Goal: Transaction & Acquisition: Purchase product/service

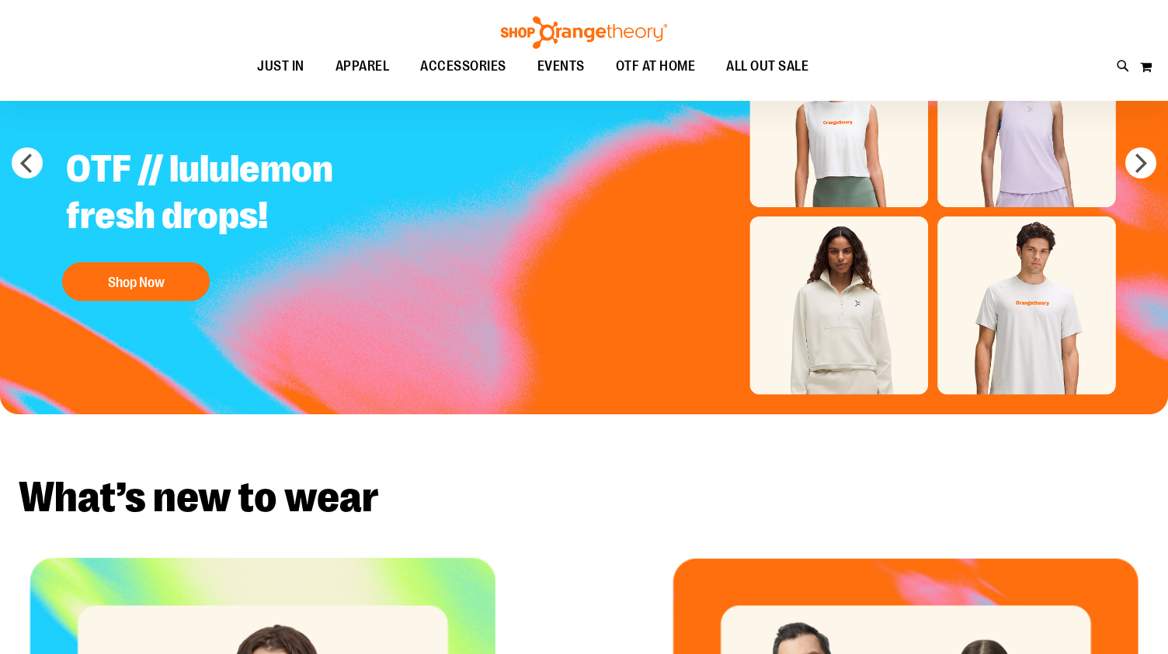
scroll to position [182, 0]
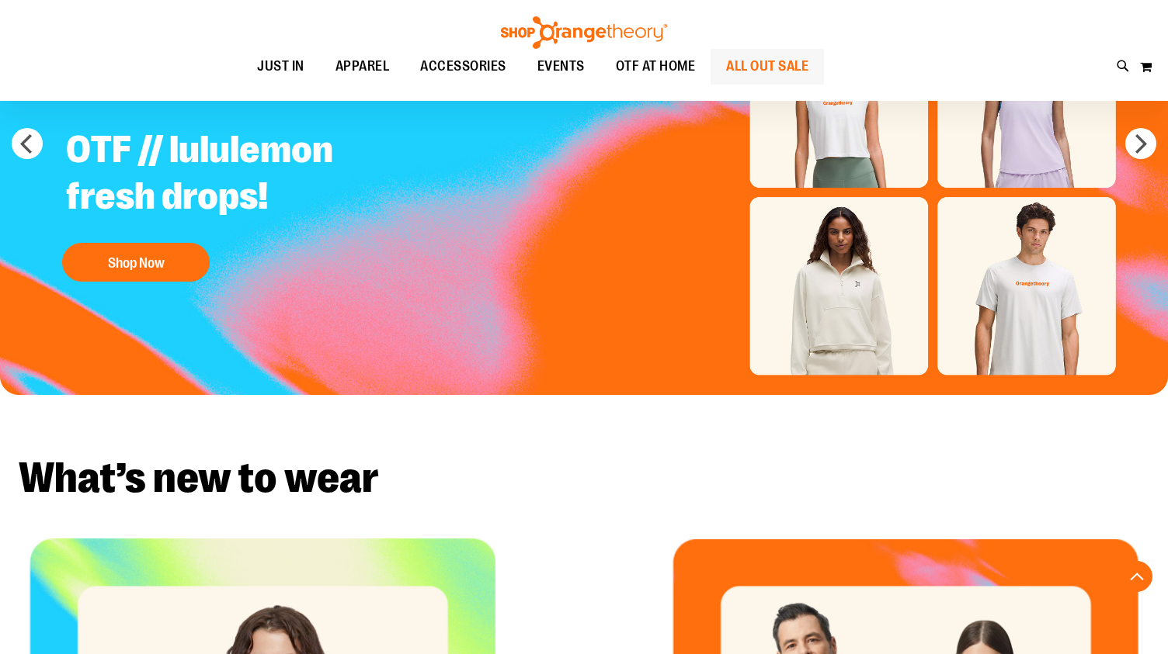
click at [787, 68] on span "ALL OUT SALE" at bounding box center [767, 66] width 82 height 35
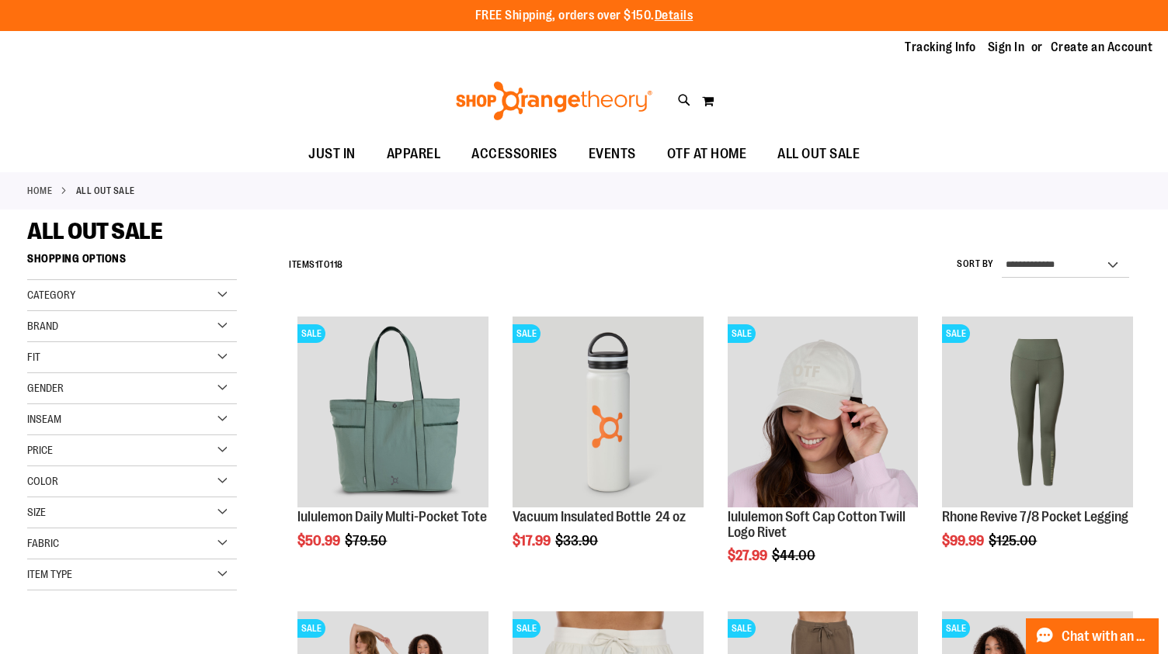
click at [89, 515] on div "Size" at bounding box center [132, 513] width 210 height 31
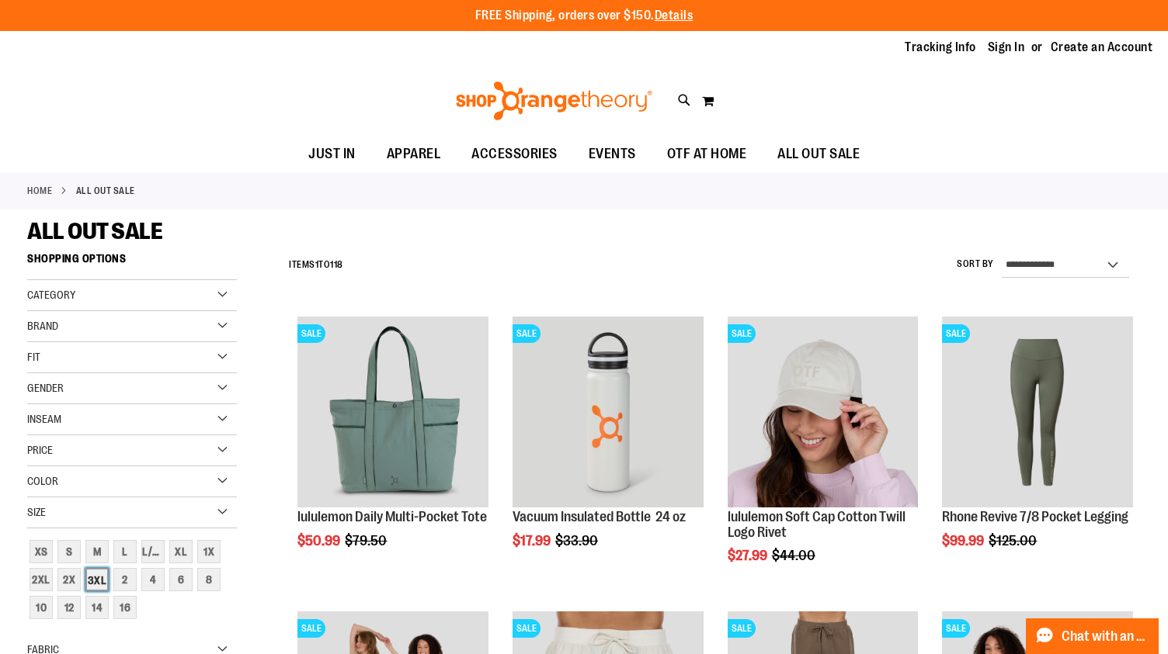
click at [99, 582] on div "3XL" at bounding box center [96, 579] width 23 height 23
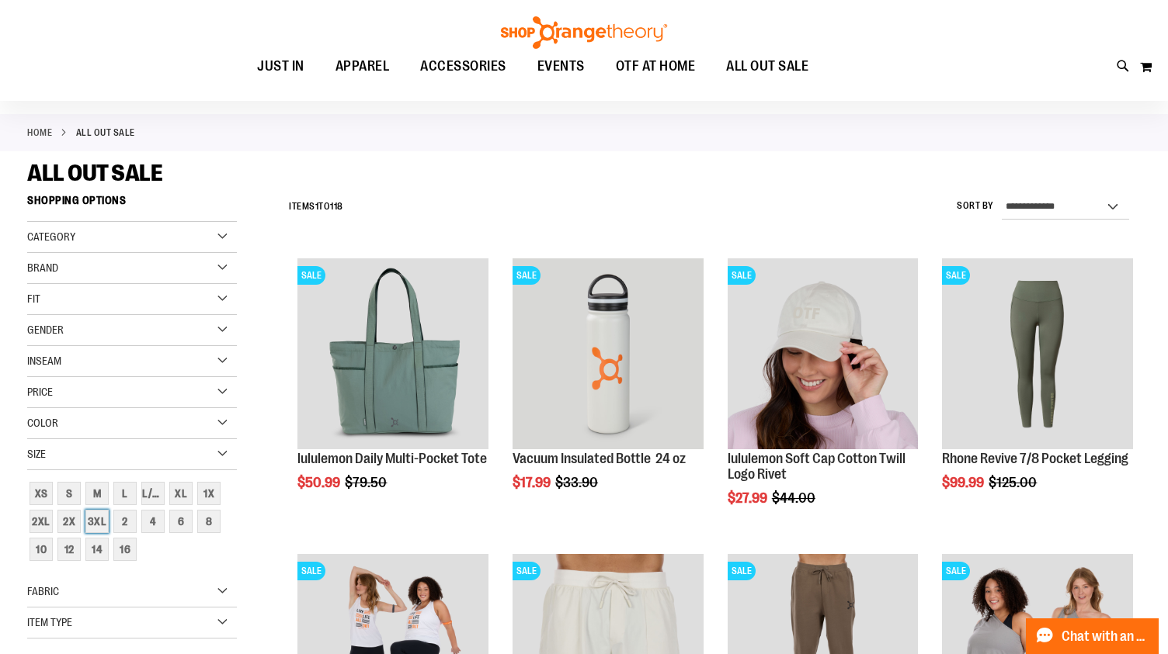
scroll to position [49, 0]
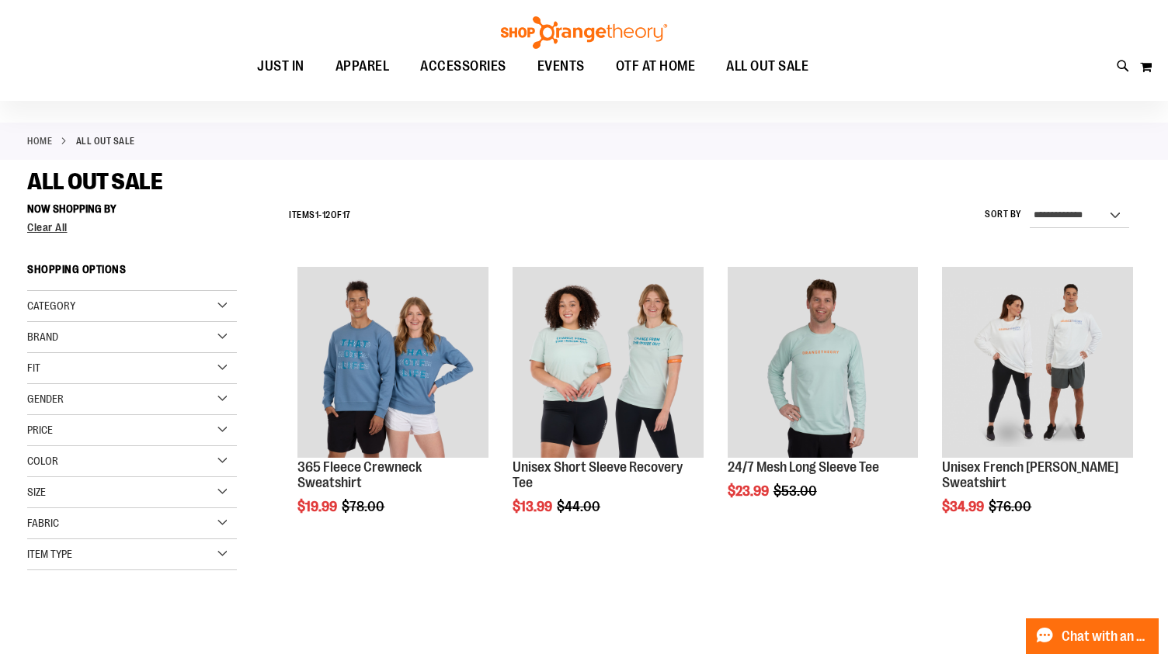
click at [101, 533] on div "Fabric" at bounding box center [132, 523] width 210 height 31
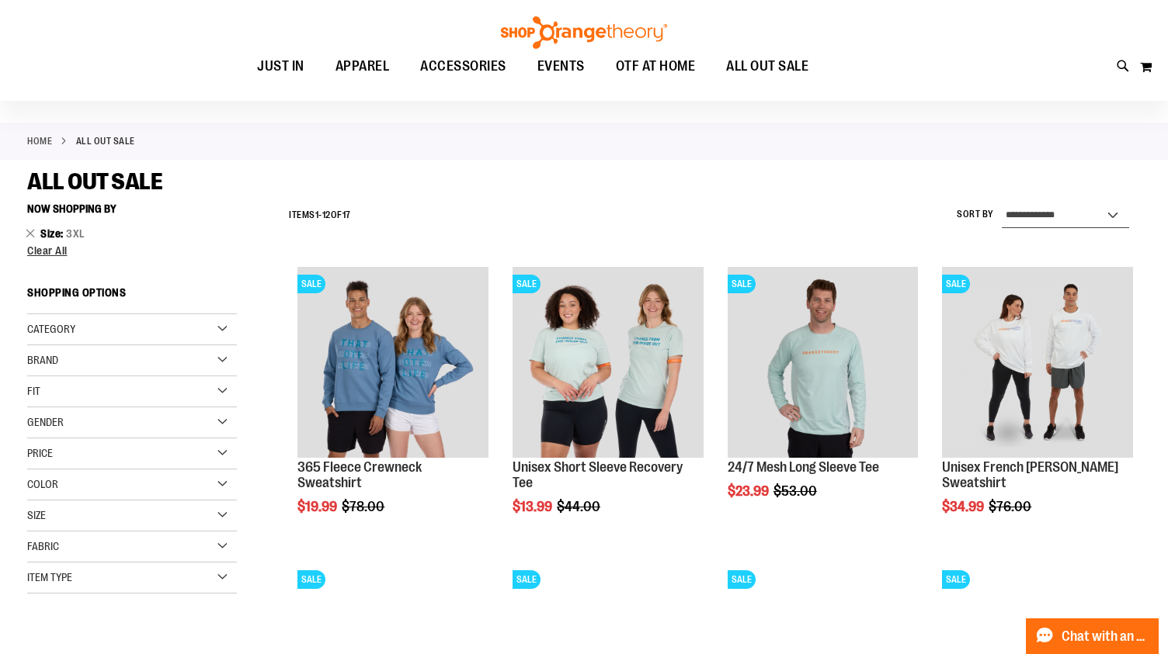
click at [1111, 213] on select "**********" at bounding box center [1064, 215] width 127 height 25
select select "*********"
click at [1001, 203] on select "**********" at bounding box center [1064, 215] width 127 height 25
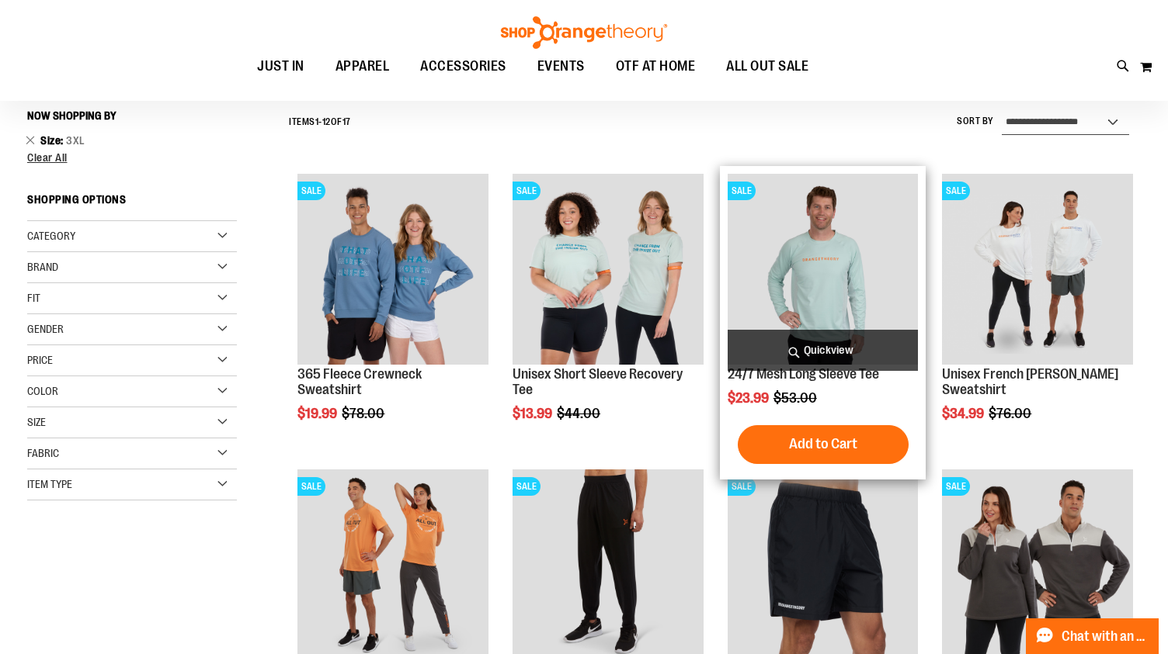
scroll to position [144, 0]
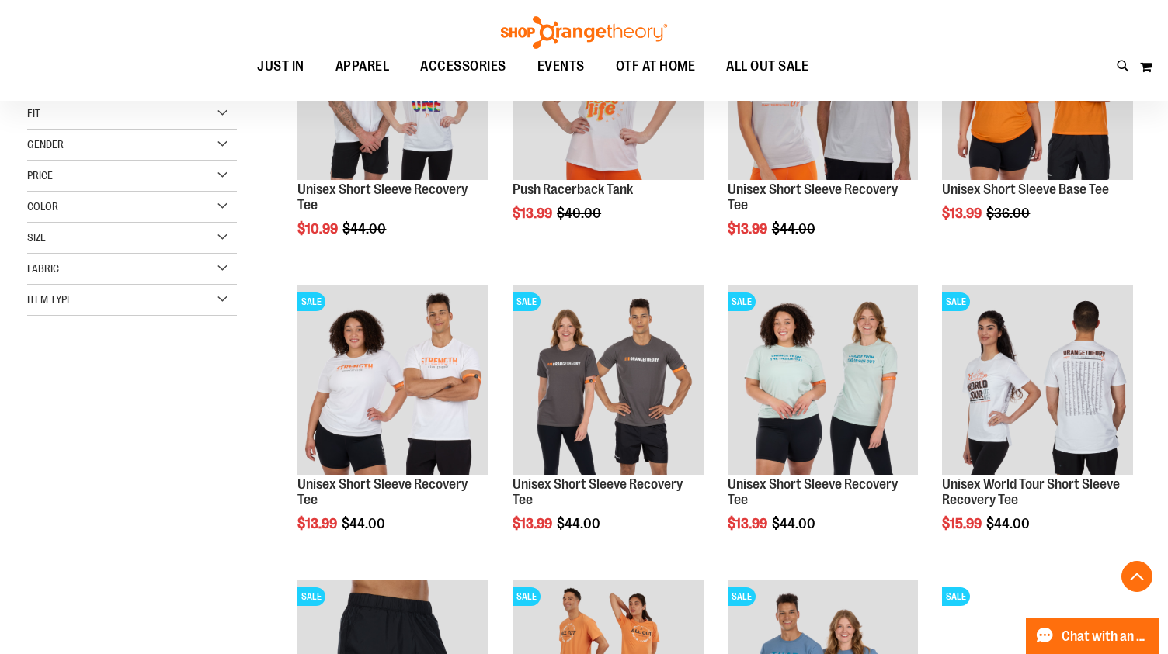
scroll to position [616, 0]
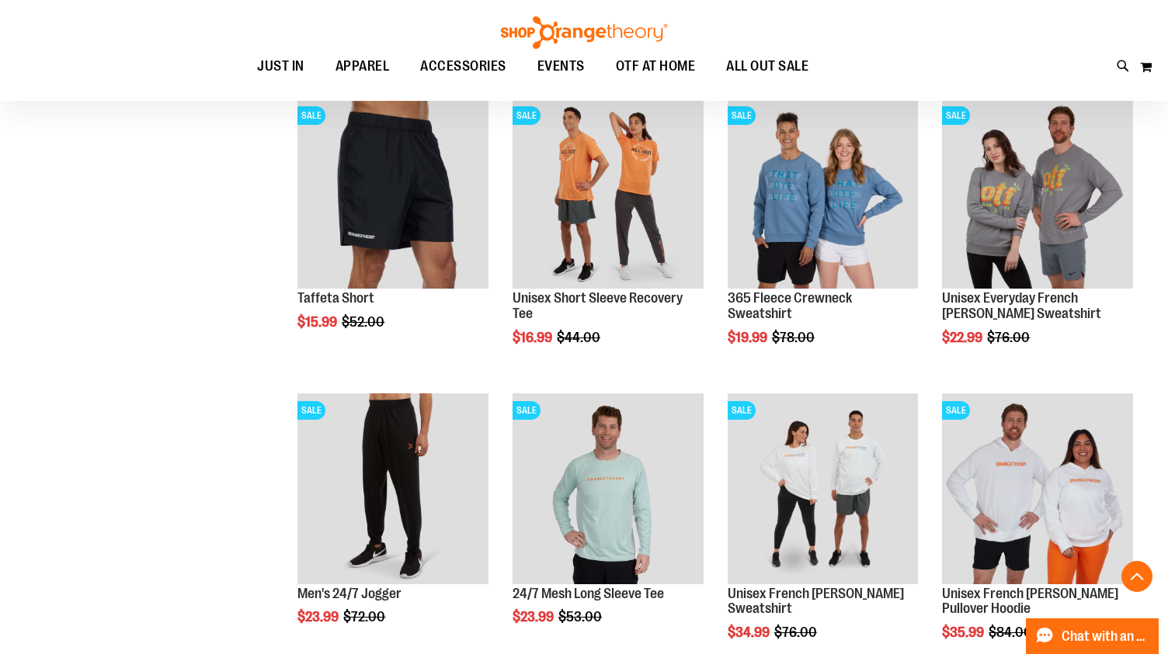
scroll to position [810, 0]
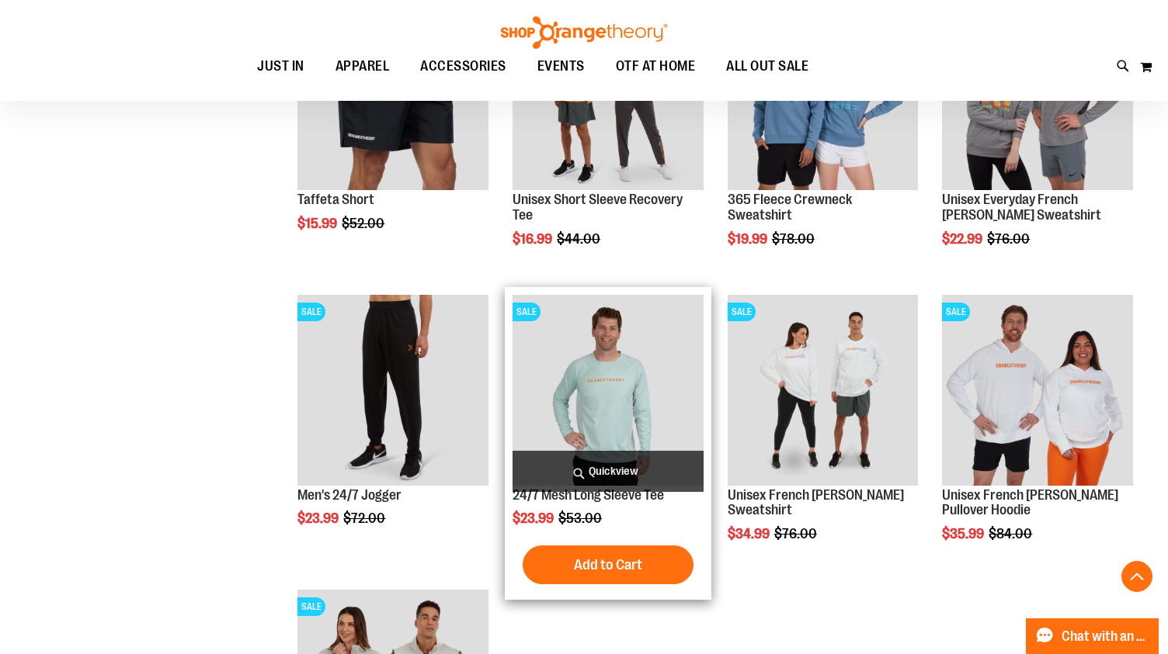
scroll to position [908, 0]
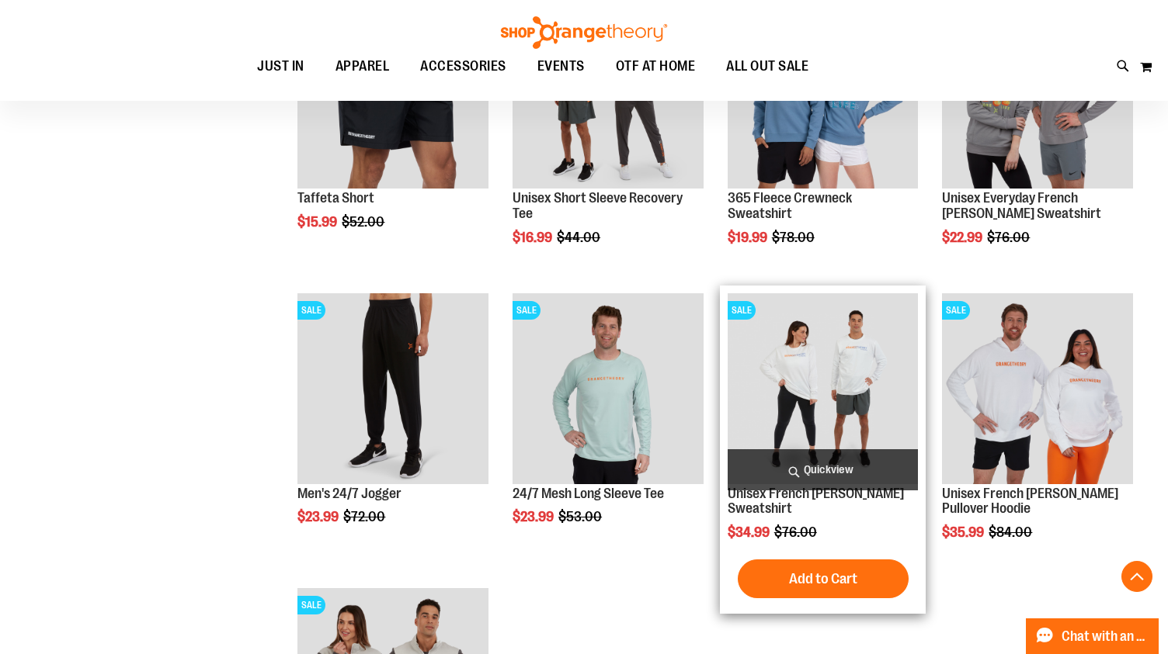
click at [815, 376] on img "product" at bounding box center [822, 388] width 191 height 191
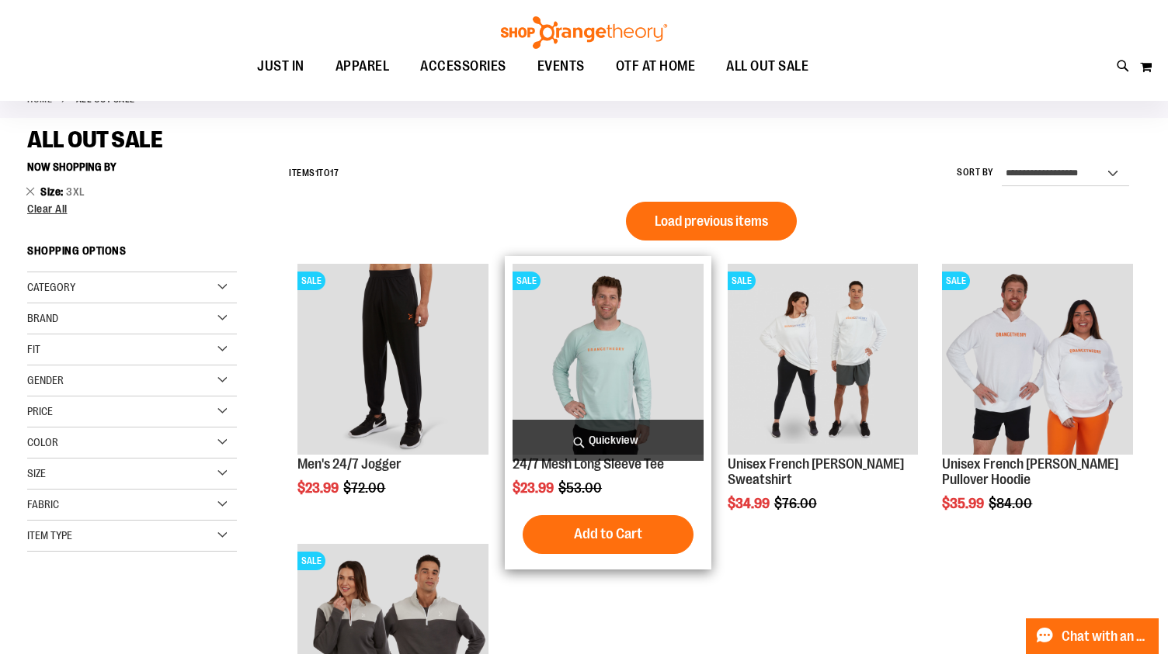
scroll to position [81, 0]
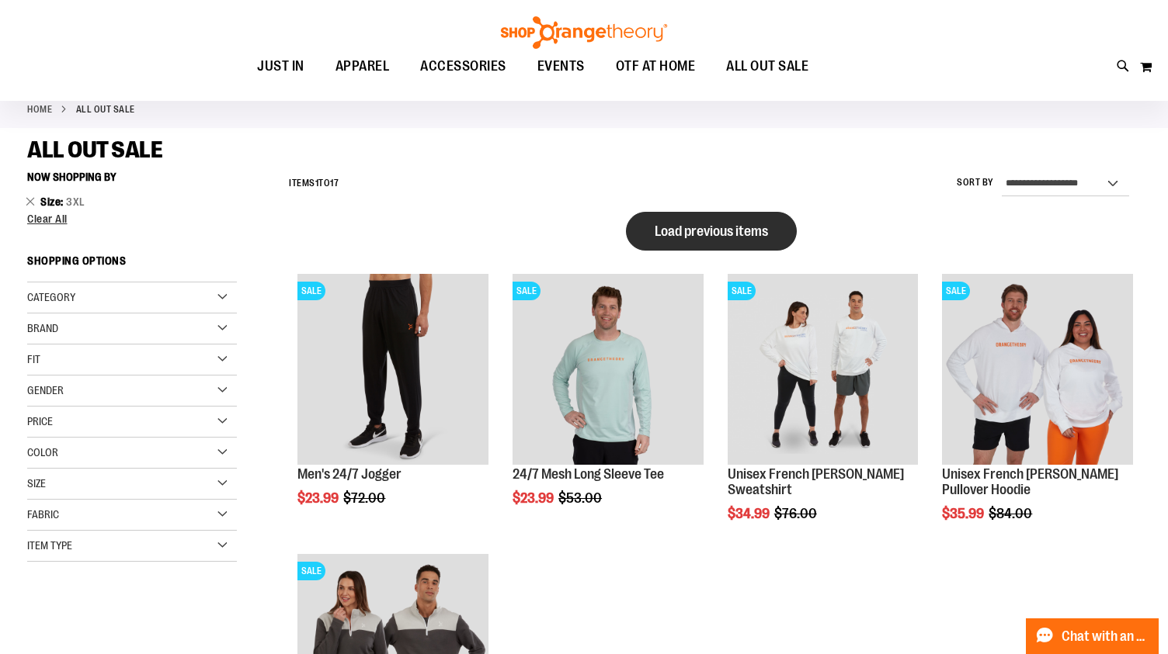
click at [720, 241] on button "Load previous items" at bounding box center [711, 231] width 171 height 39
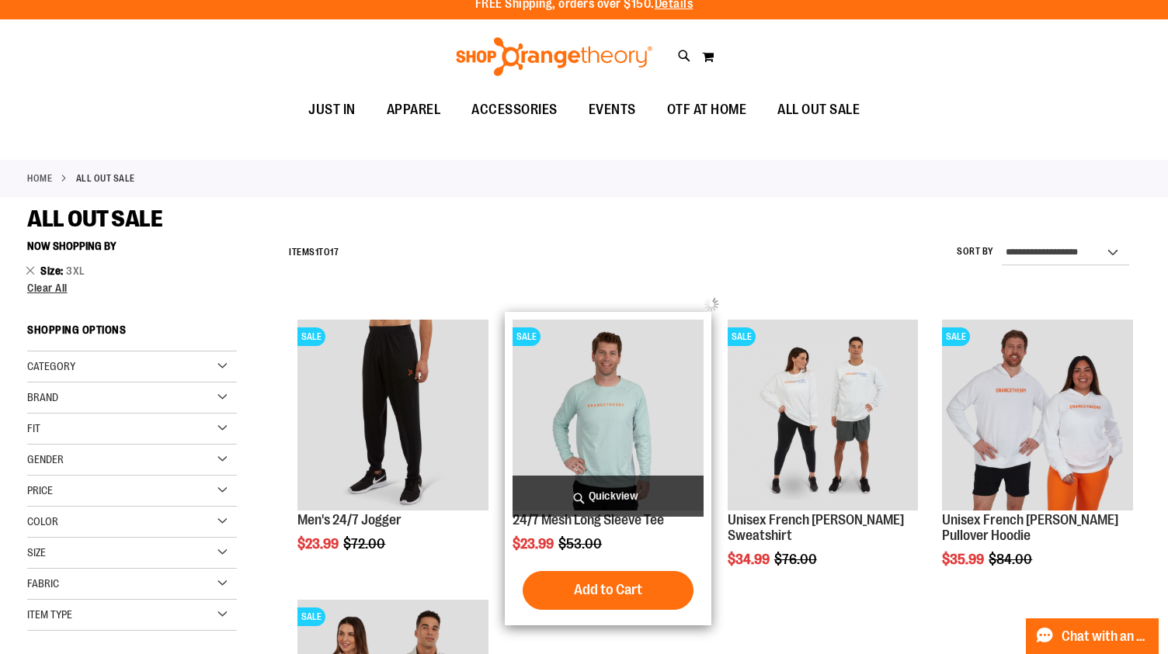
scroll to position [0, 0]
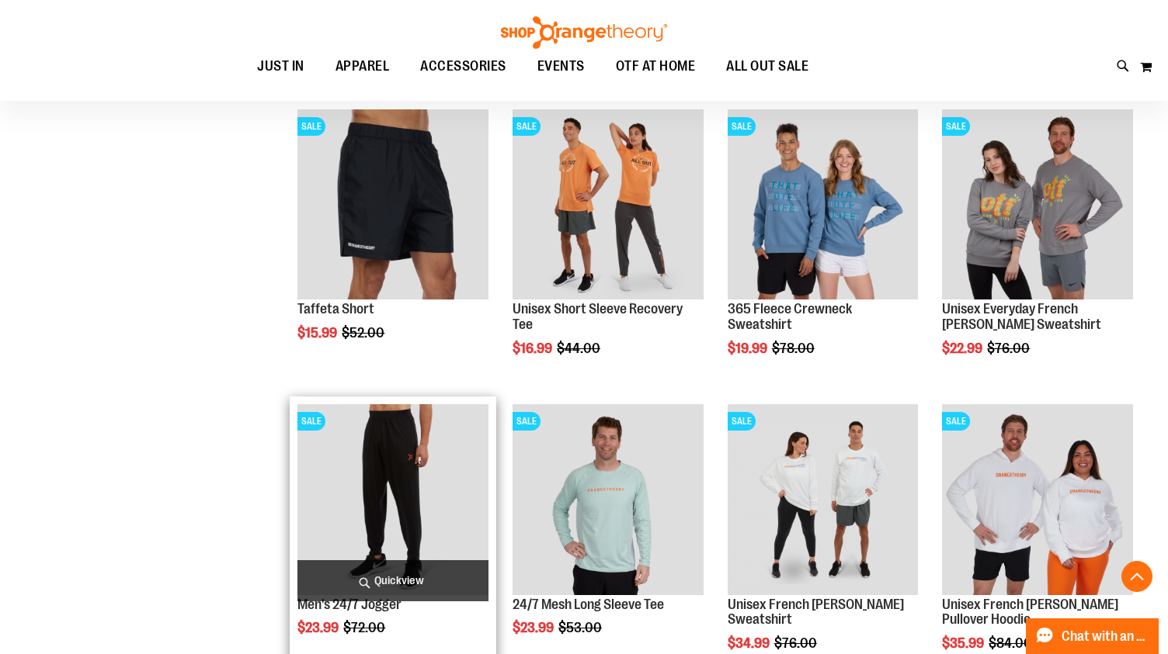
scroll to position [800, 0]
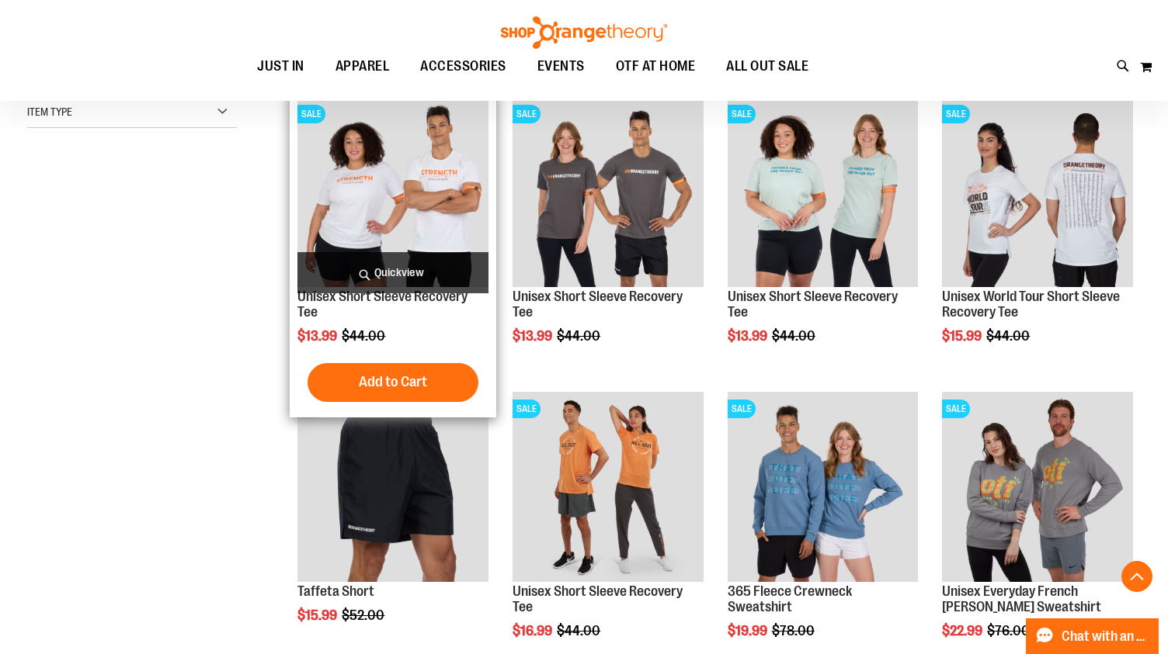
scroll to position [515, 0]
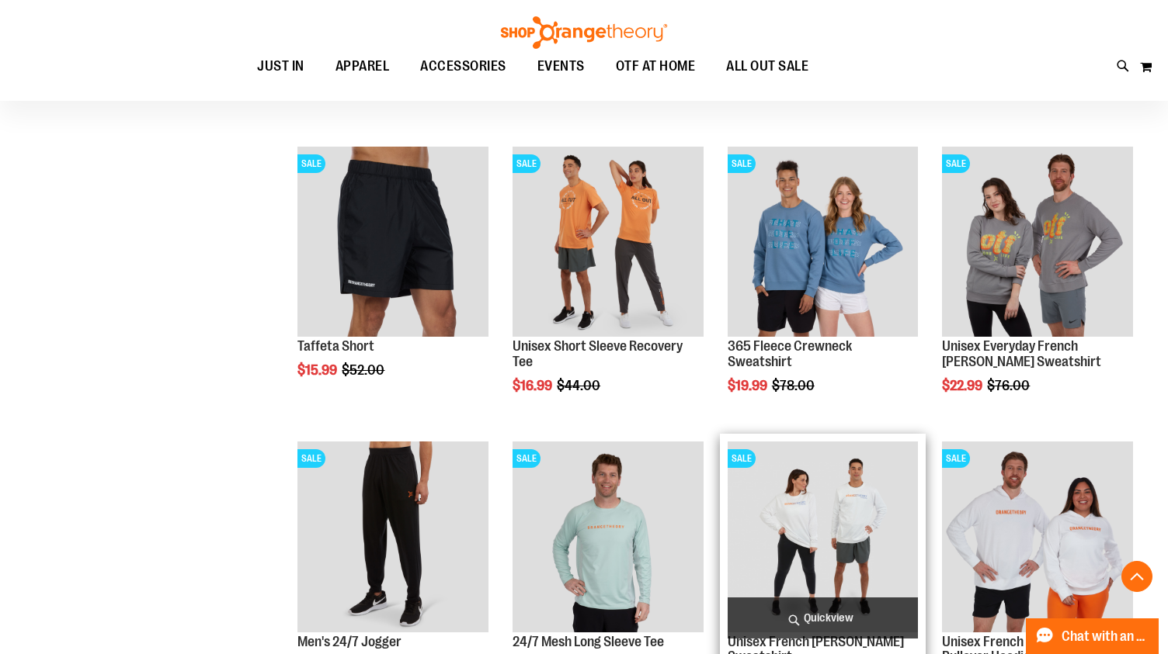
scroll to position [761, 0]
click at [824, 525] on img "product" at bounding box center [822, 536] width 191 height 191
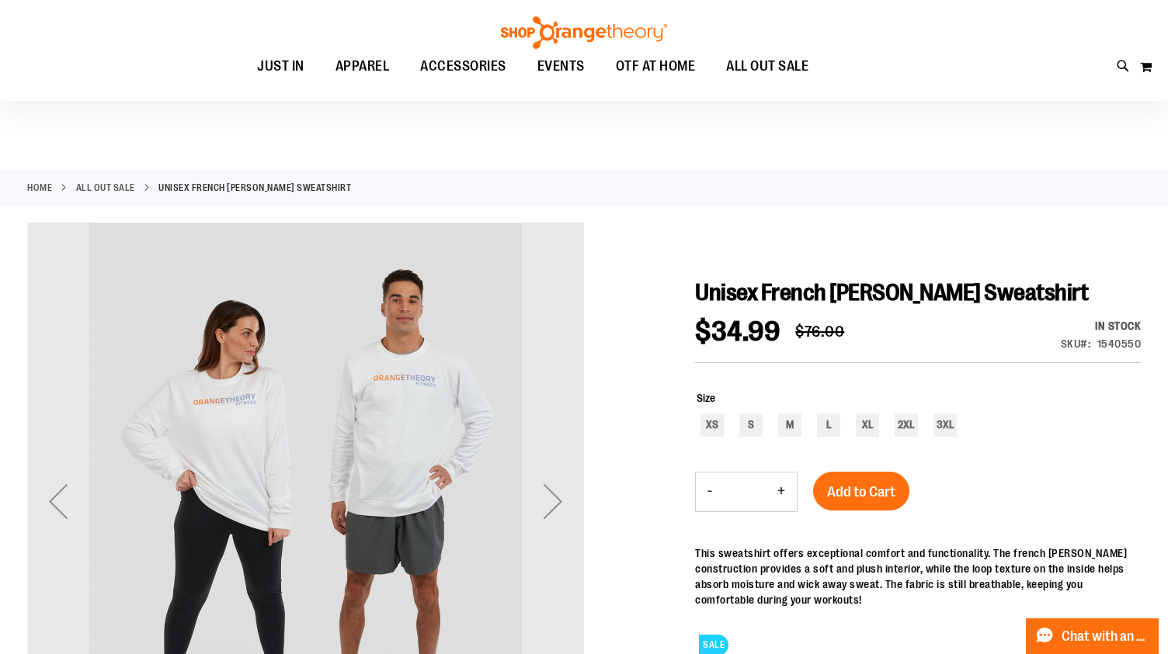
scroll to position [5, 0]
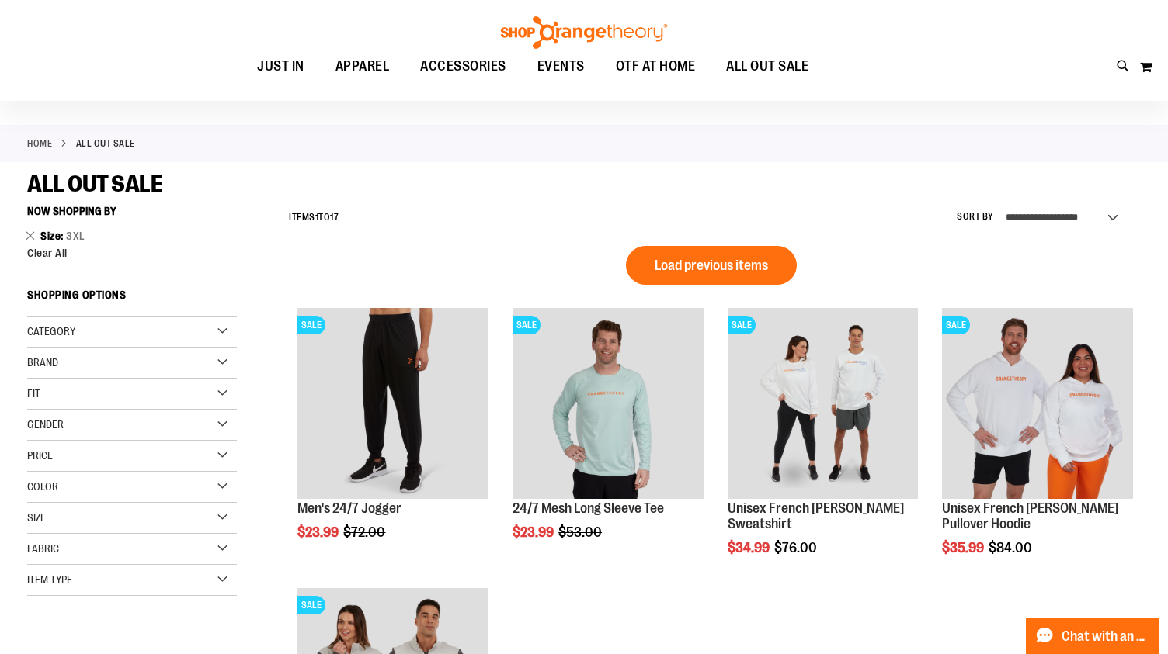
scroll to position [41, 0]
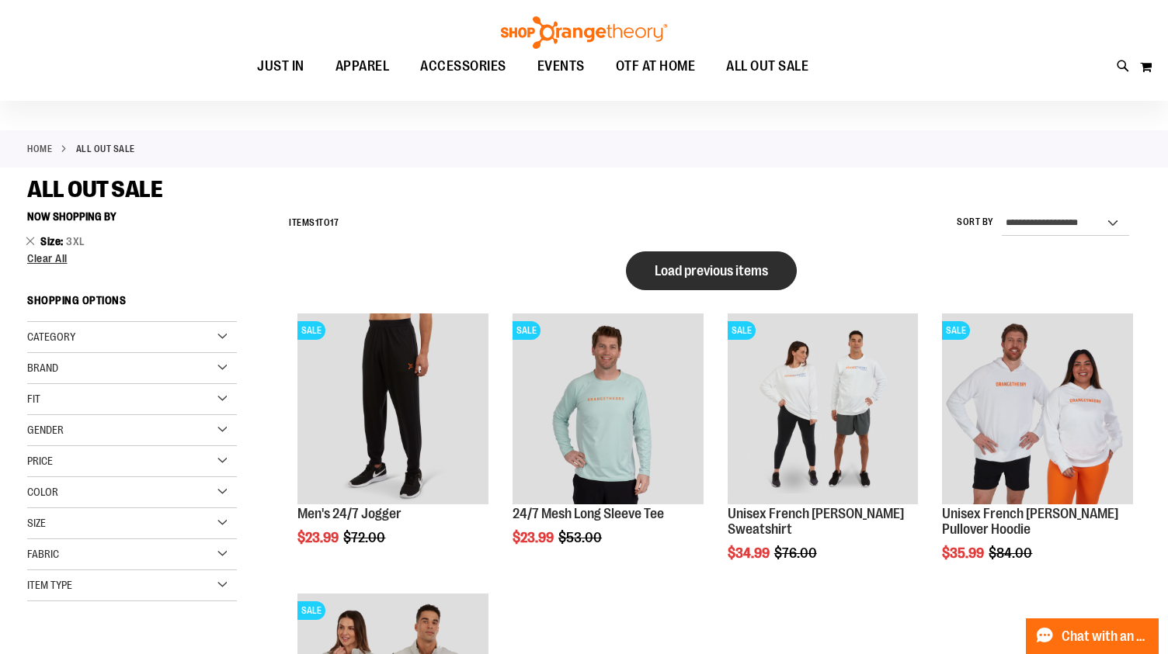
click at [740, 266] on span "Load previous items" at bounding box center [710, 271] width 113 height 16
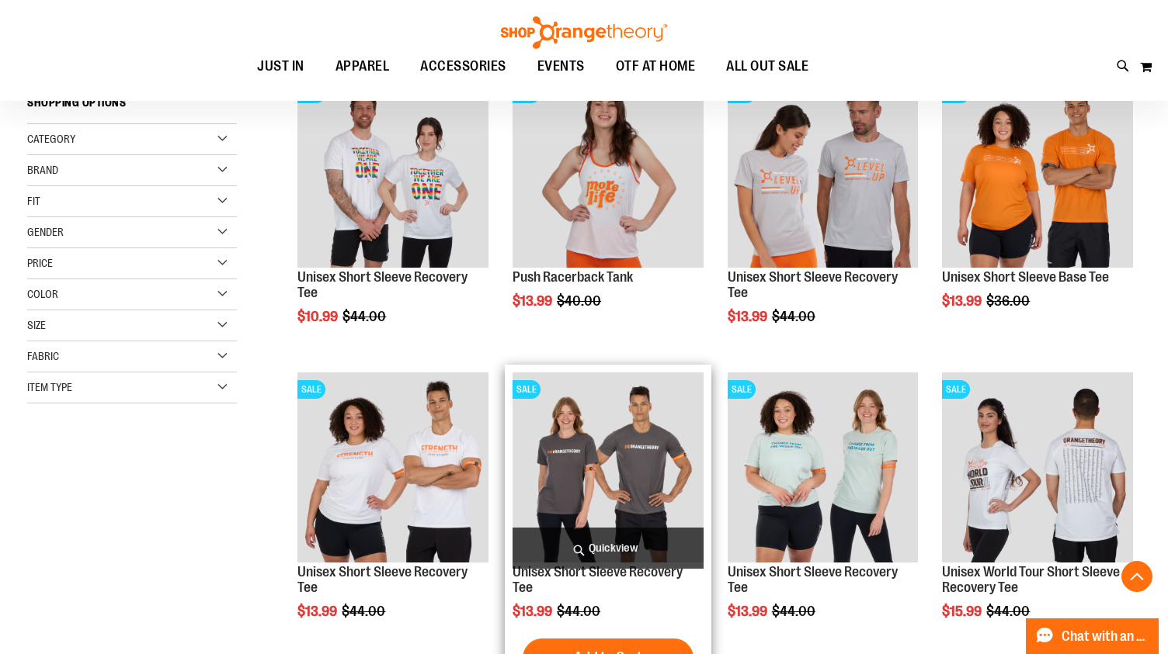
scroll to position [241, 0]
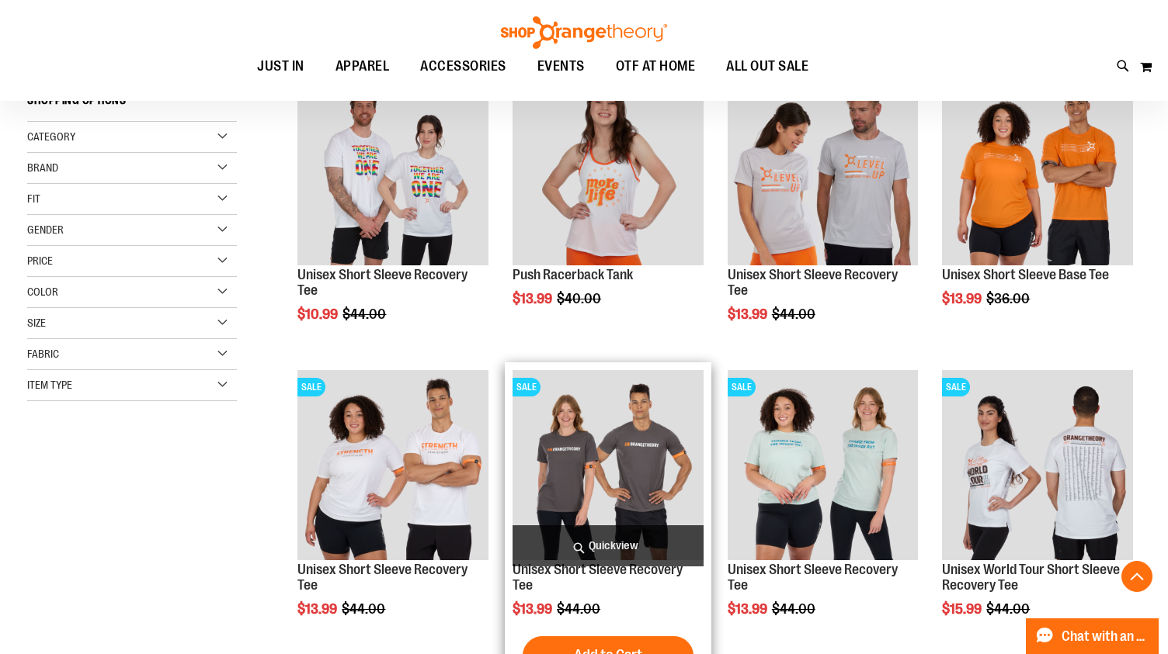
click at [644, 453] on img "product" at bounding box center [607, 465] width 191 height 191
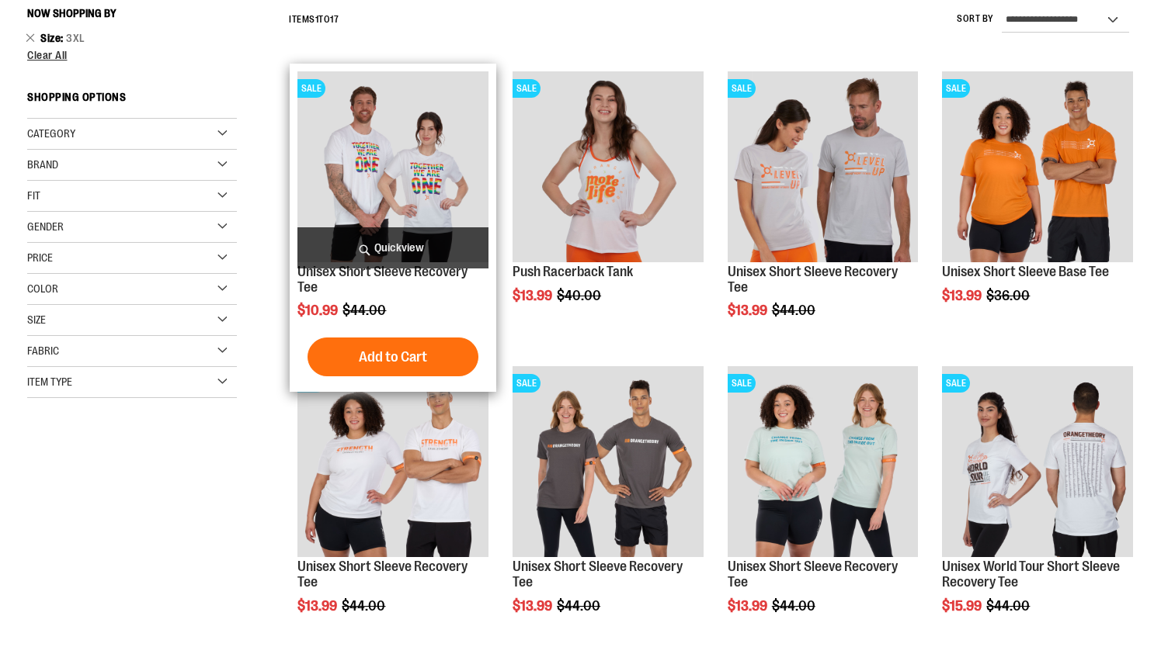
scroll to position [241, 0]
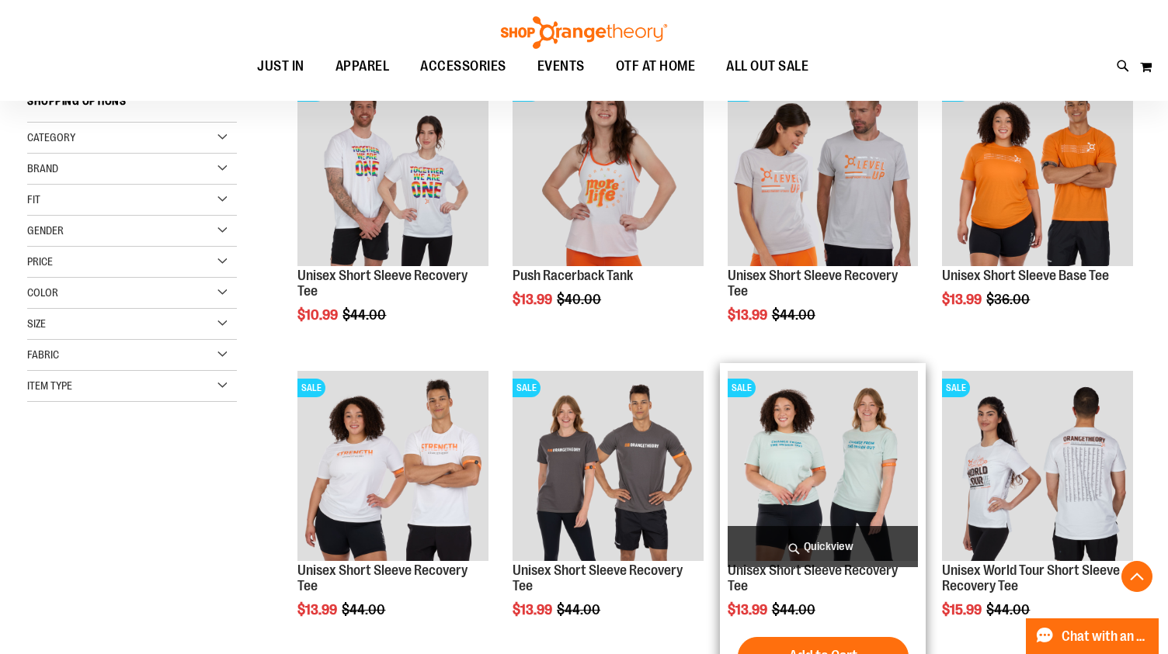
click at [824, 454] on img "product" at bounding box center [822, 466] width 191 height 191
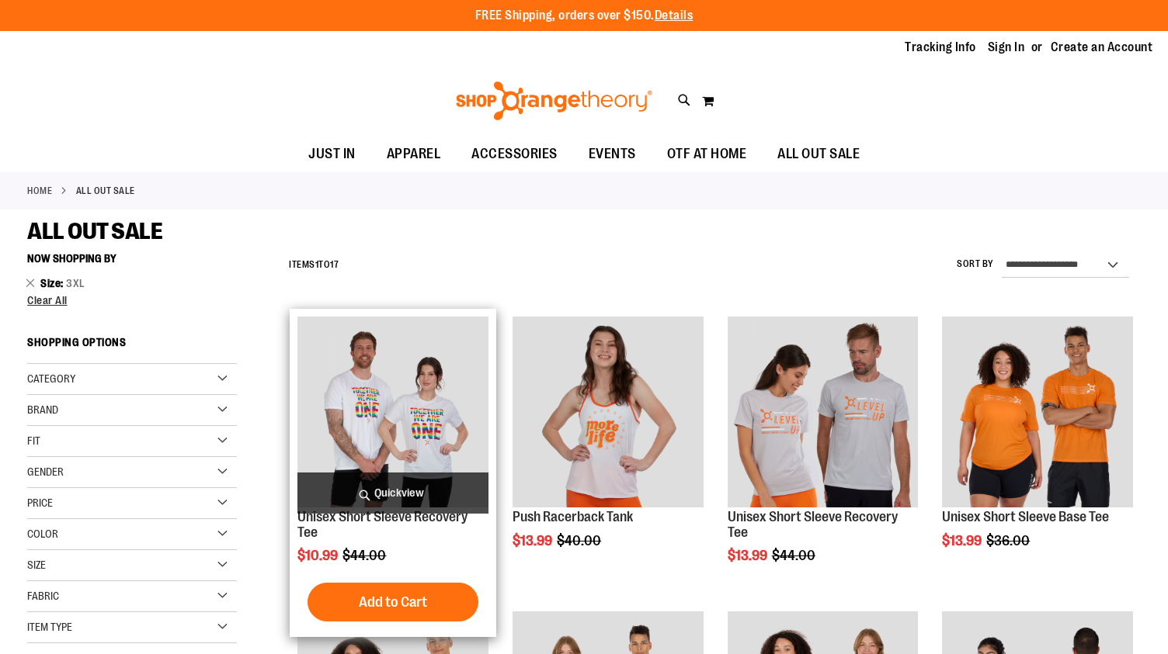
scroll to position [241, 0]
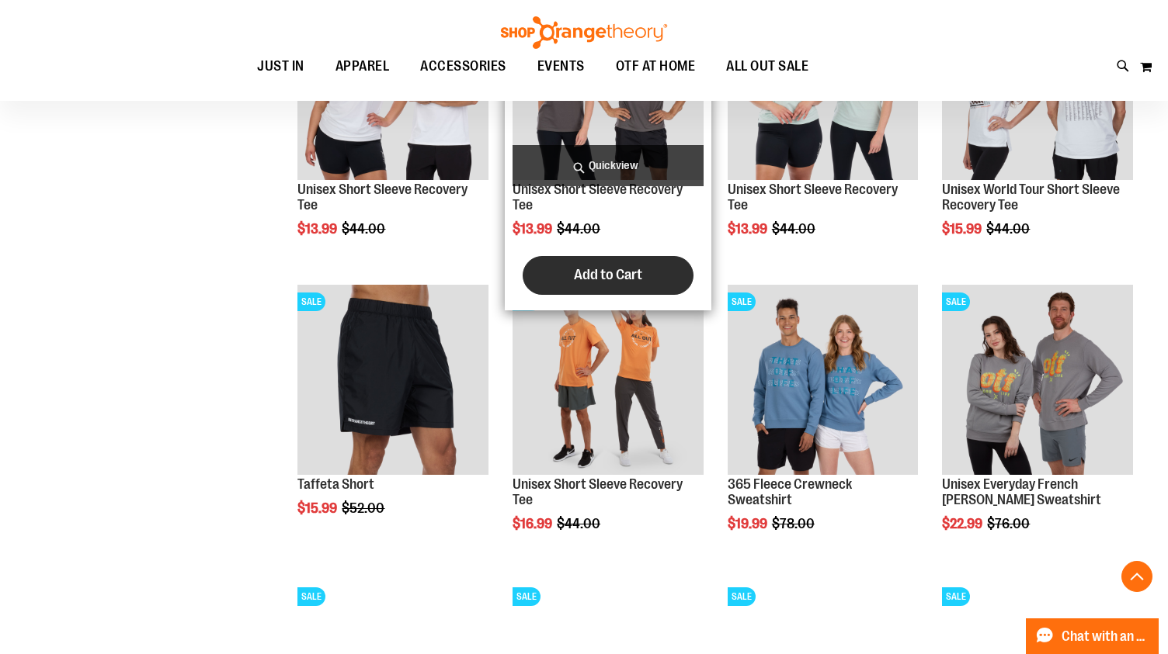
scroll to position [630, 0]
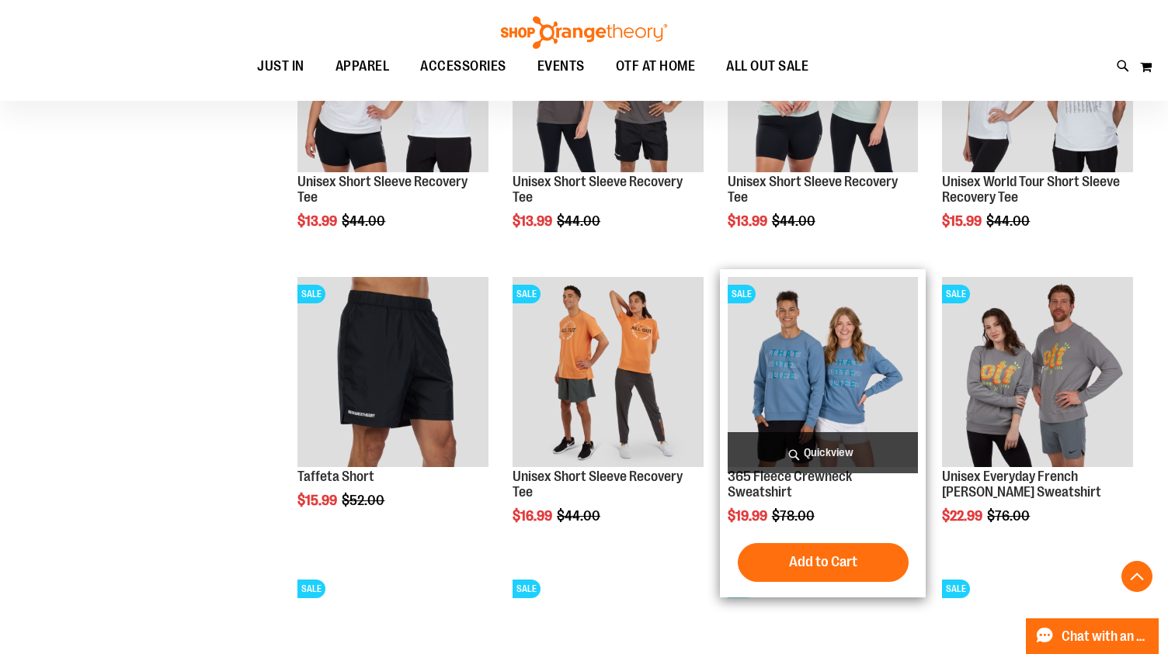
click at [798, 359] on img "product" at bounding box center [822, 372] width 191 height 191
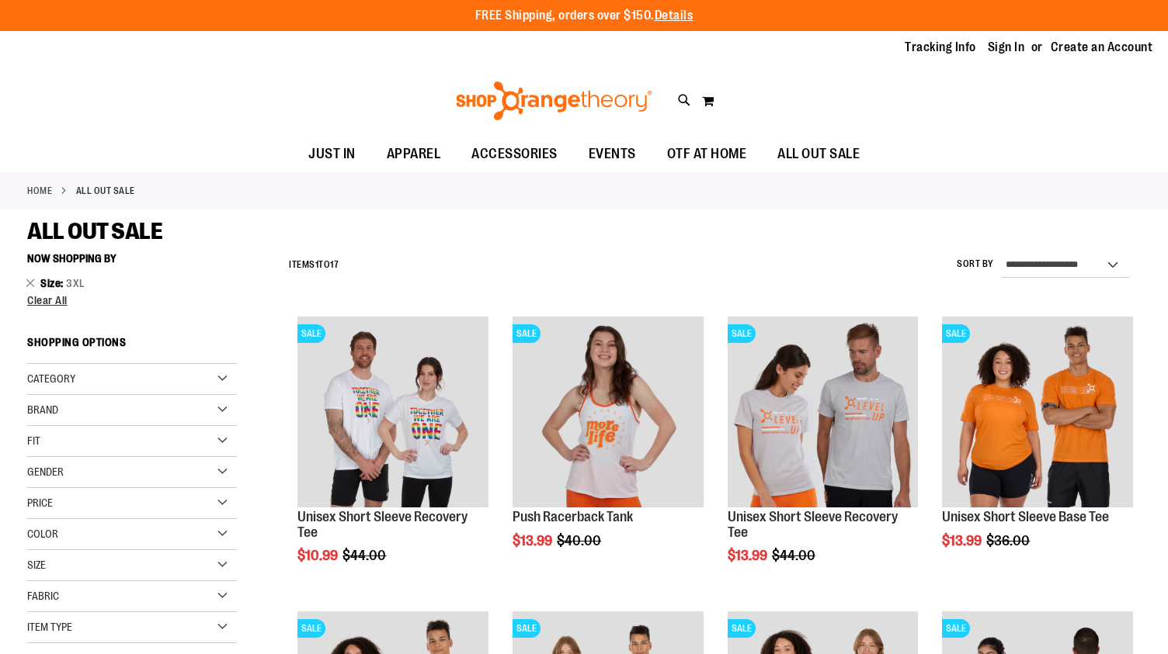
scroll to position [725, 0]
